Goal: Navigation & Orientation: Find specific page/section

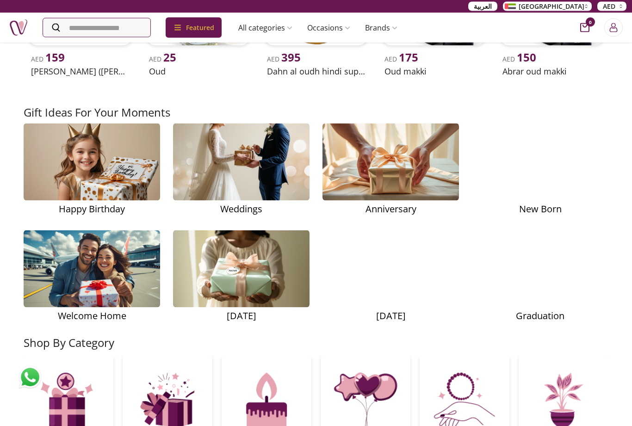
scroll to position [1226, 0]
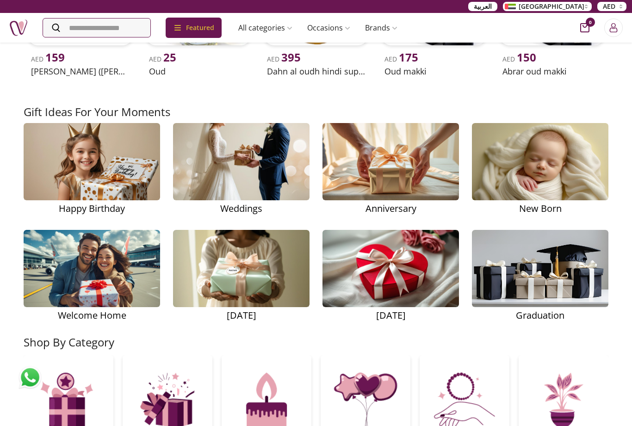
click at [70, 184] on img at bounding box center [92, 161] width 136 height 77
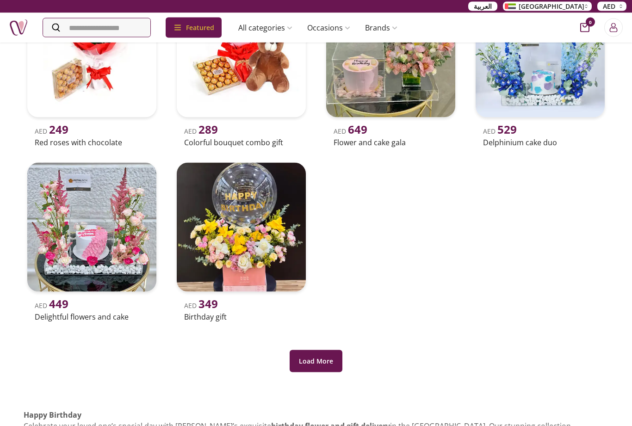
click at [320, 368] on button "Load More" at bounding box center [316, 361] width 53 height 22
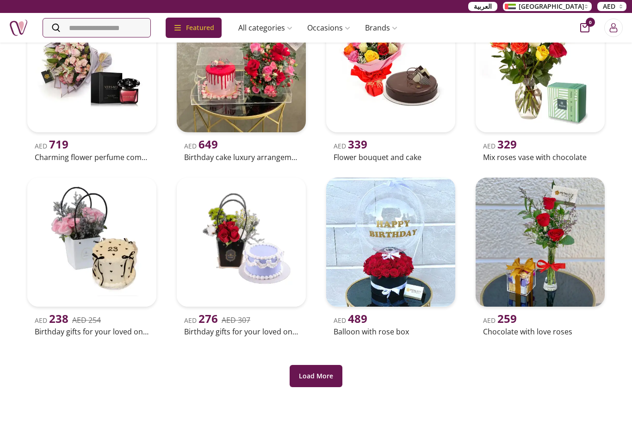
scroll to position [699, 0]
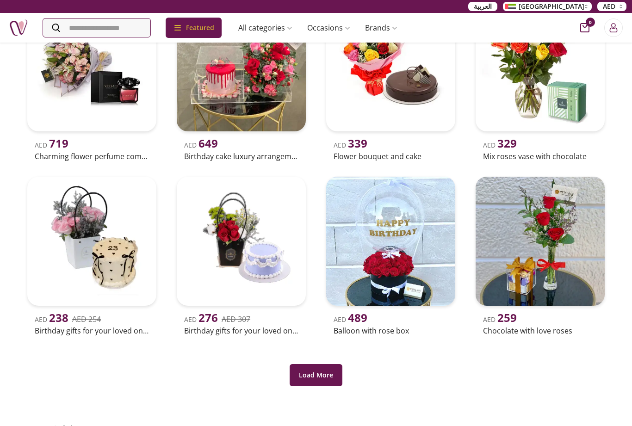
click at [326, 373] on button "Load More" at bounding box center [316, 375] width 53 height 22
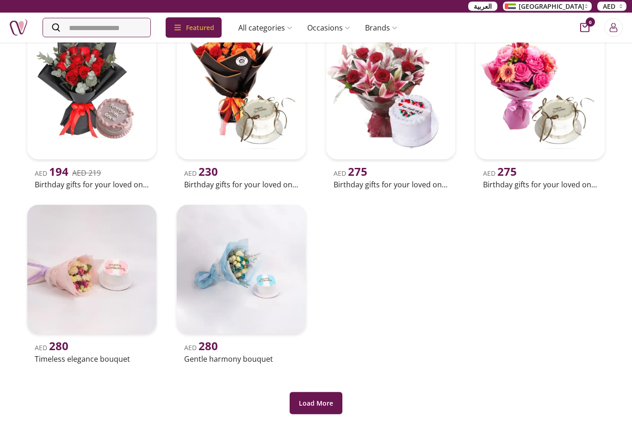
scroll to position [1194, 0]
click at [325, 401] on button "Load More" at bounding box center [316, 403] width 53 height 22
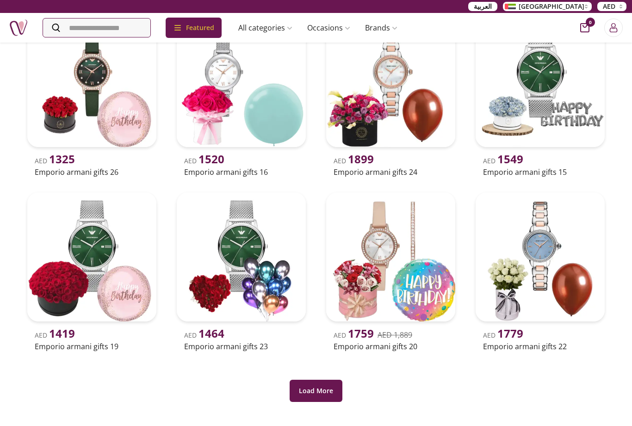
scroll to position [1558, 0]
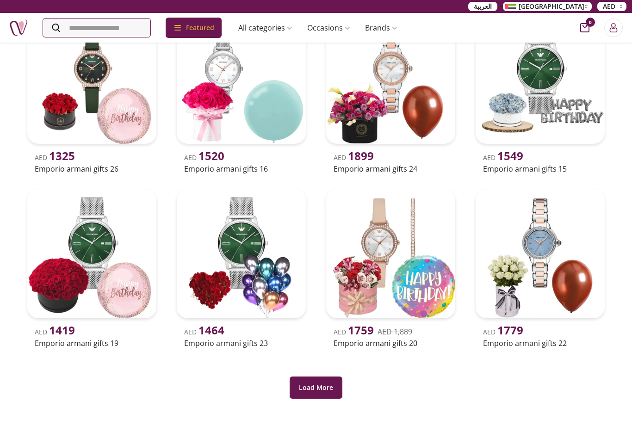
click at [324, 395] on button "Load More" at bounding box center [316, 388] width 53 height 22
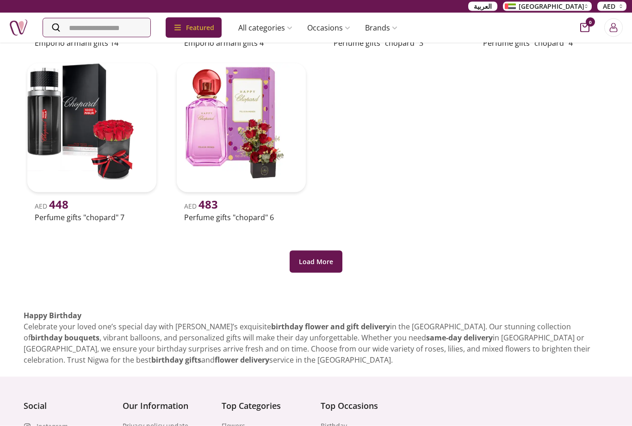
scroll to position [2228, 0]
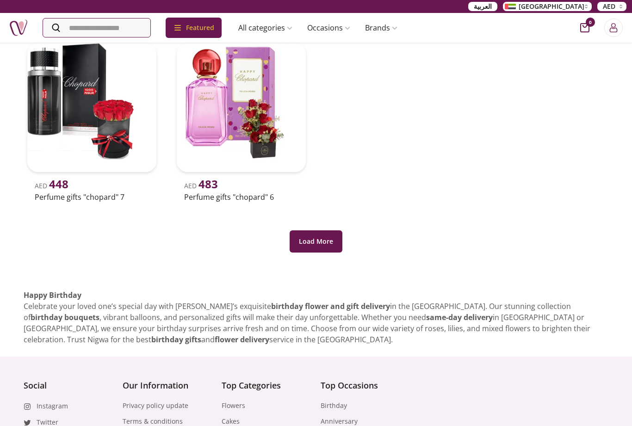
click at [319, 236] on button "Load More" at bounding box center [316, 241] width 53 height 22
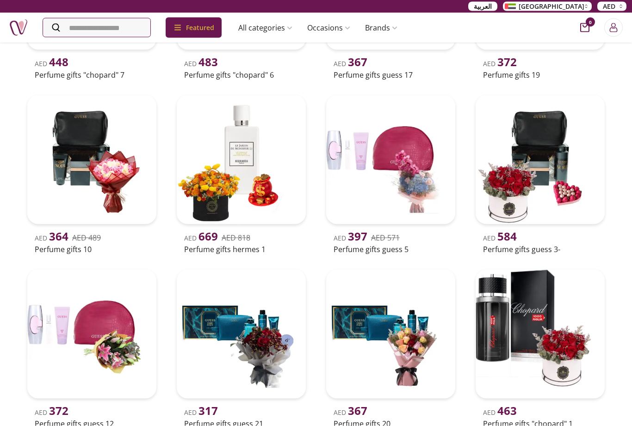
scroll to position [2351, 0]
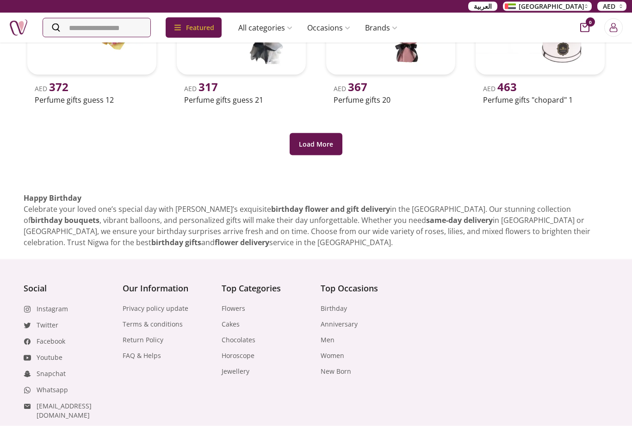
click at [307, 146] on button "Load More" at bounding box center [316, 144] width 53 height 22
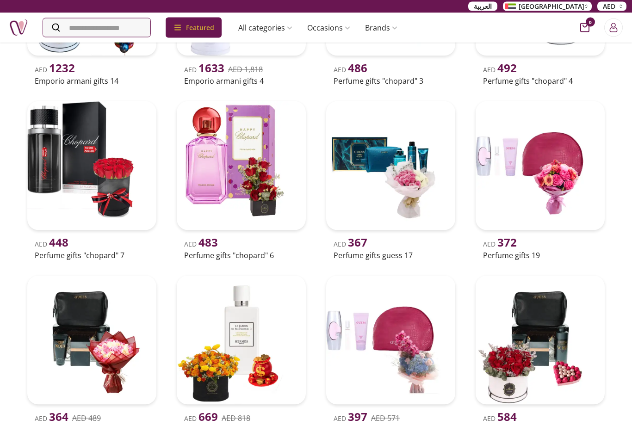
scroll to position [2170, 0]
click at [421, 65] on link "Emirati Gifts" at bounding box center [415, 74] width 124 height 19
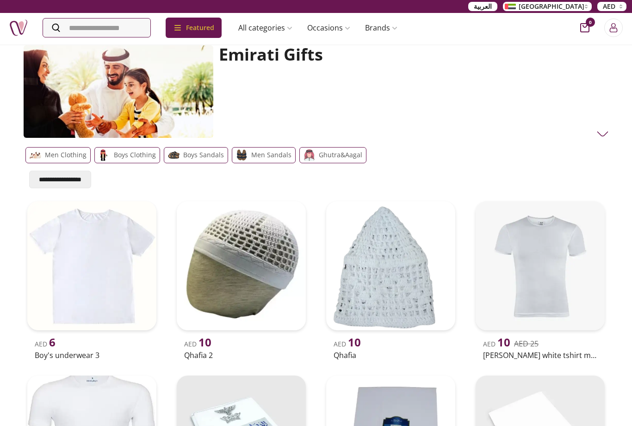
click at [532, 65] on link "Jewellery" at bounding box center [539, 74] width 124 height 19
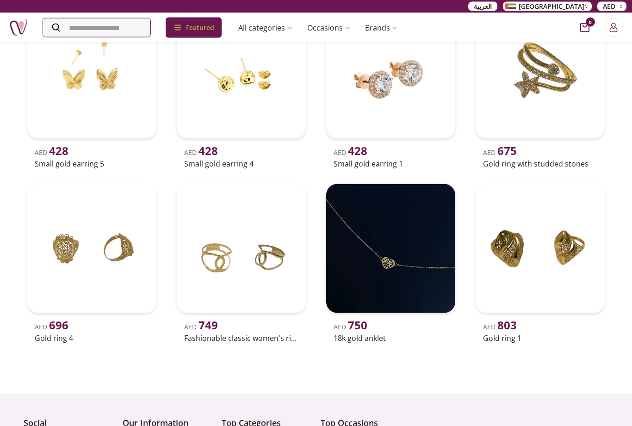
scroll to position [367, 0]
